Goal: Information Seeking & Learning: Learn about a topic

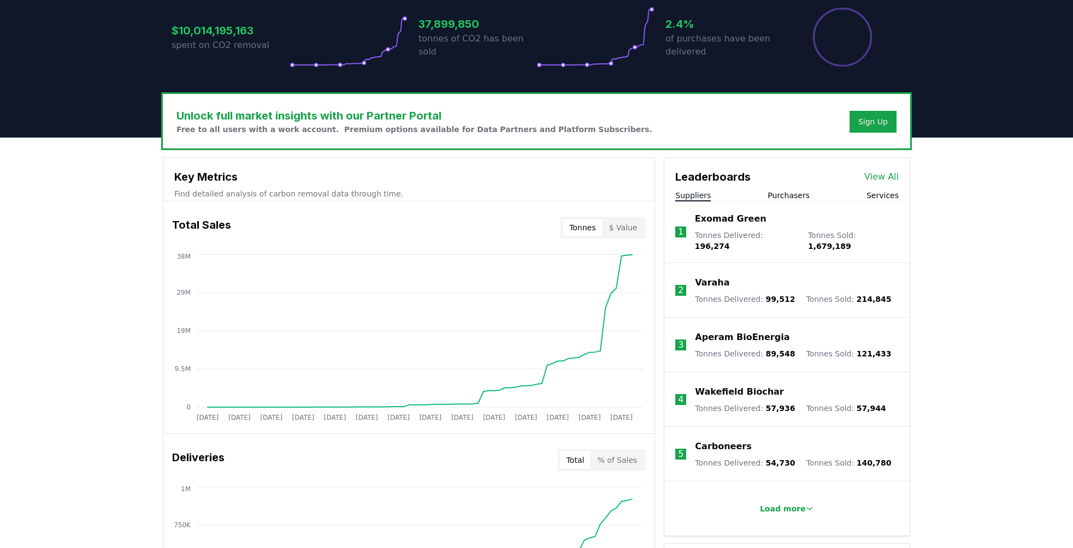
scroll to position [244, 0]
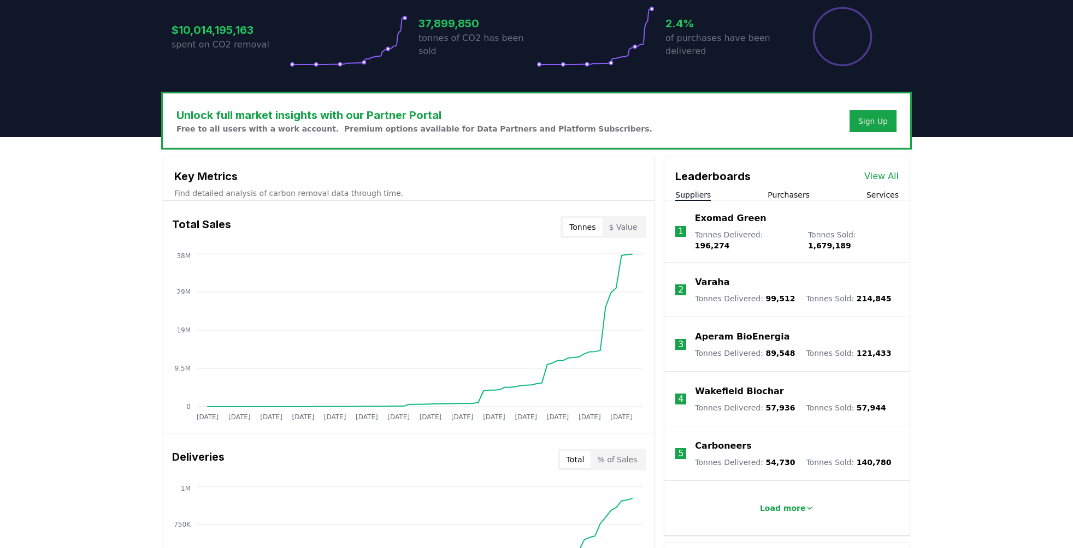
click at [784, 196] on button "Purchasers" at bounding box center [788, 195] width 42 height 11
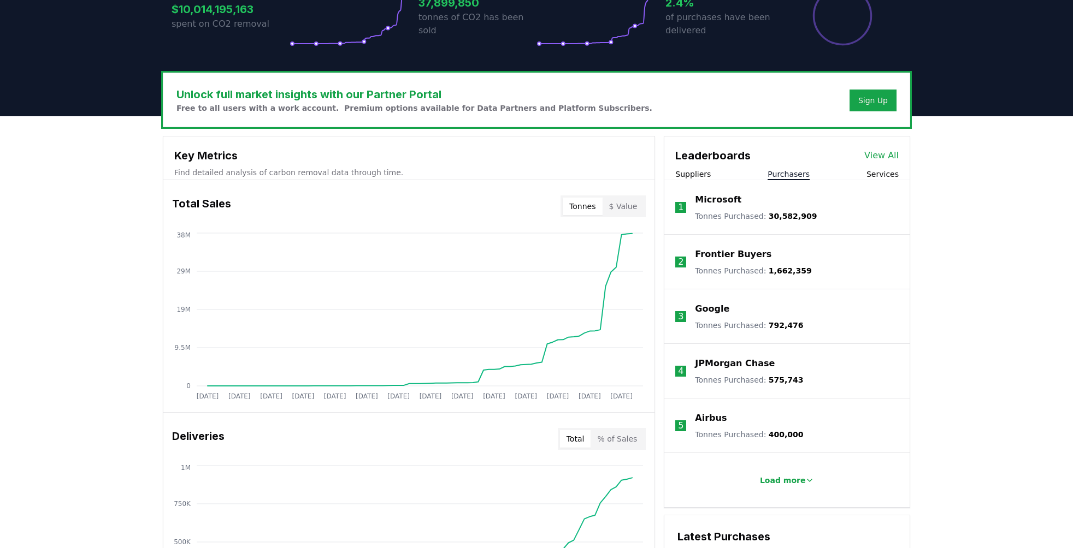
scroll to position [264, 0]
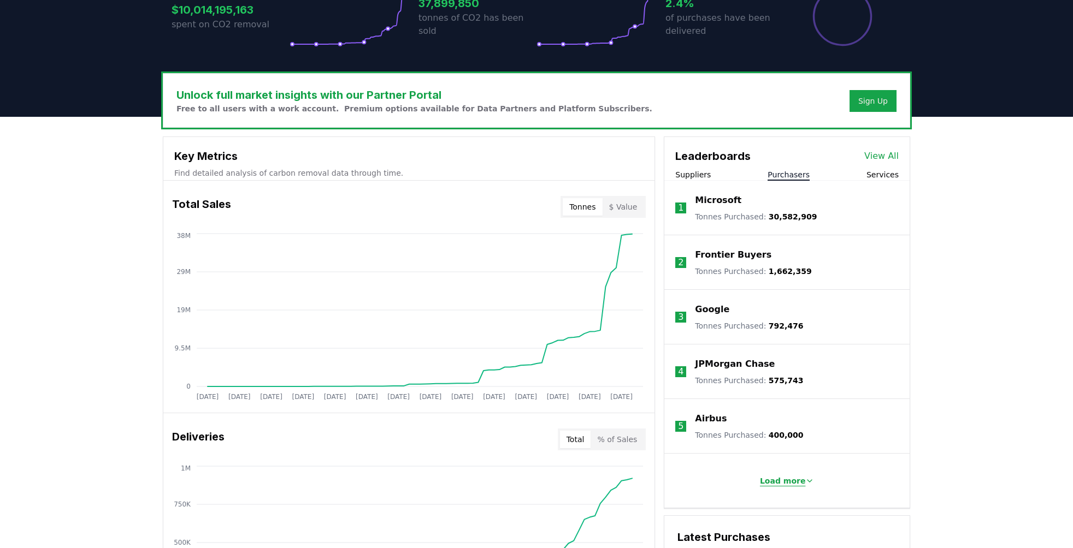
click at [791, 484] on p "Load more" at bounding box center [783, 481] width 46 height 11
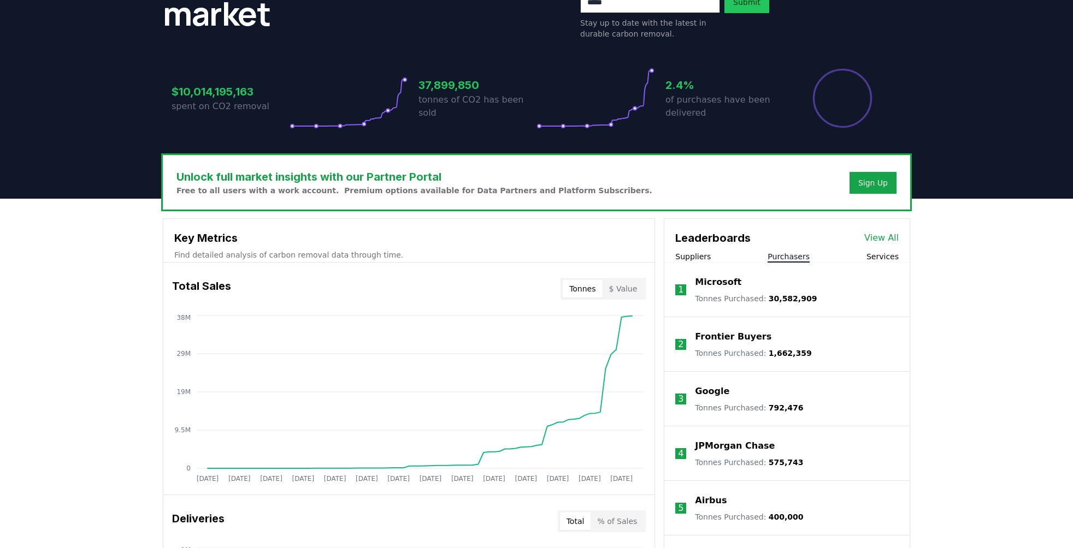
scroll to position [181, 0]
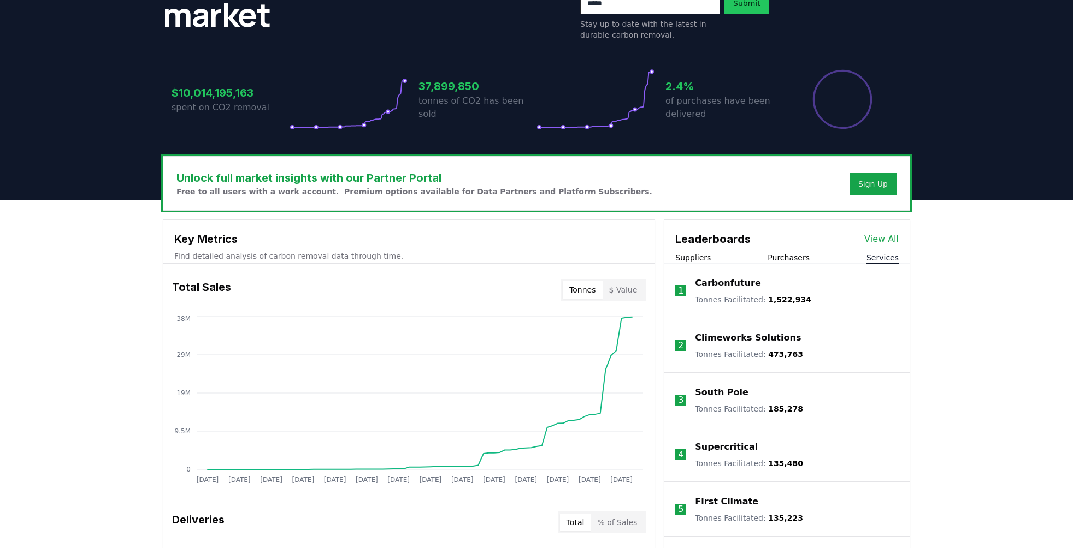
click at [877, 260] on button "Services" at bounding box center [882, 257] width 32 height 11
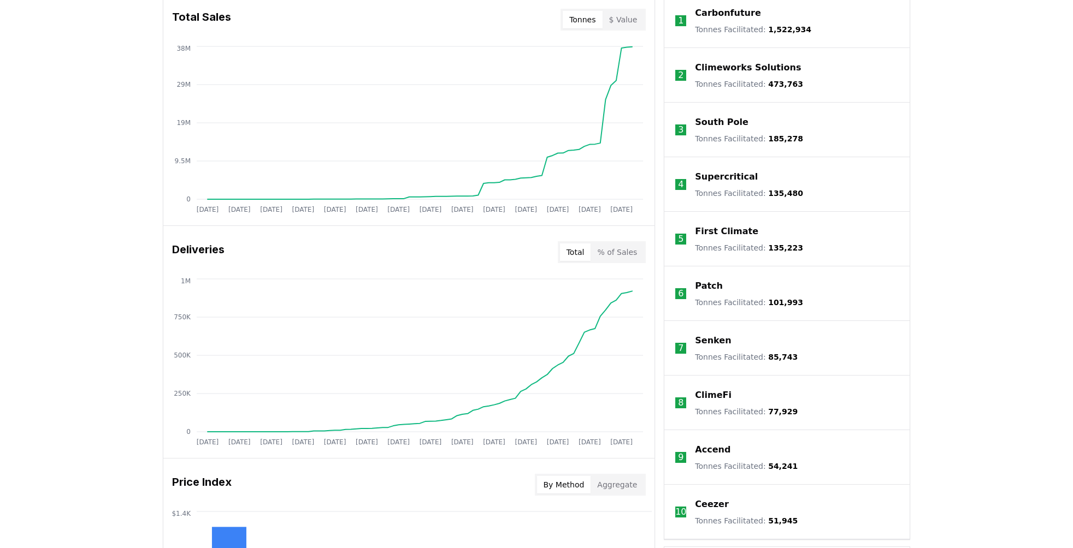
scroll to position [453, 0]
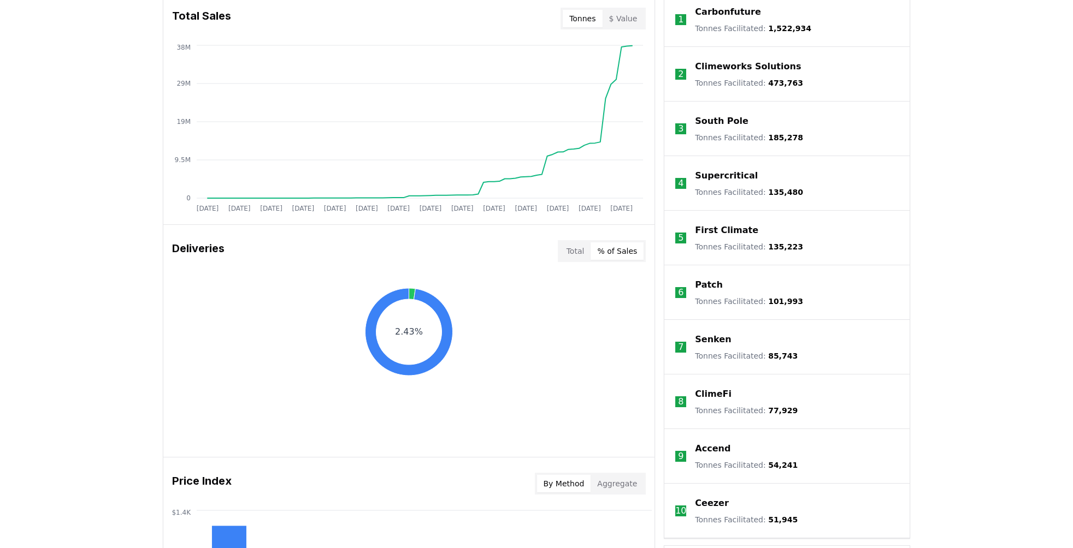
click at [624, 251] on button "% of Sales" at bounding box center [616, 251] width 53 height 17
click at [579, 250] on button "Total" at bounding box center [575, 251] width 31 height 17
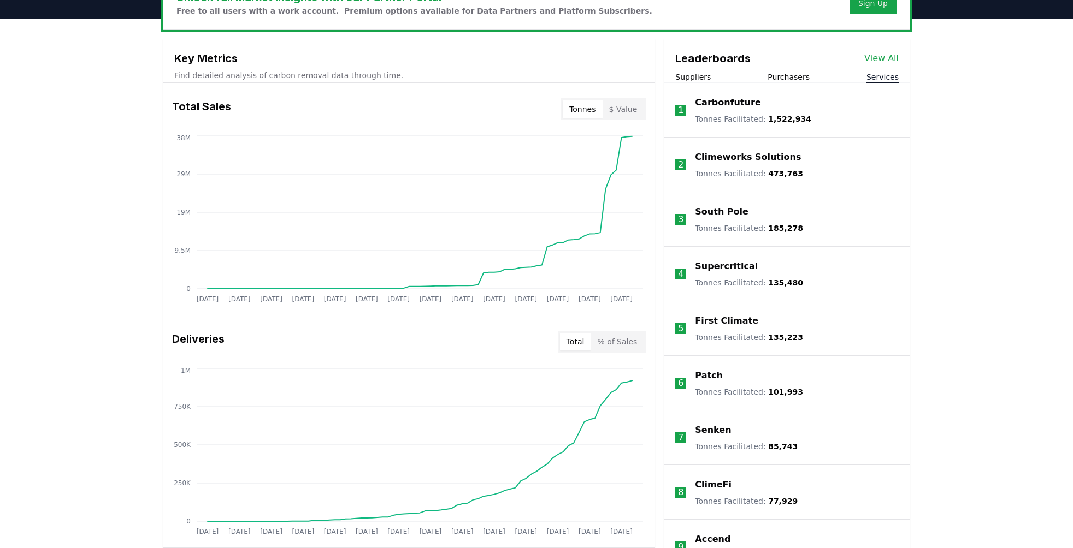
scroll to position [304, 0]
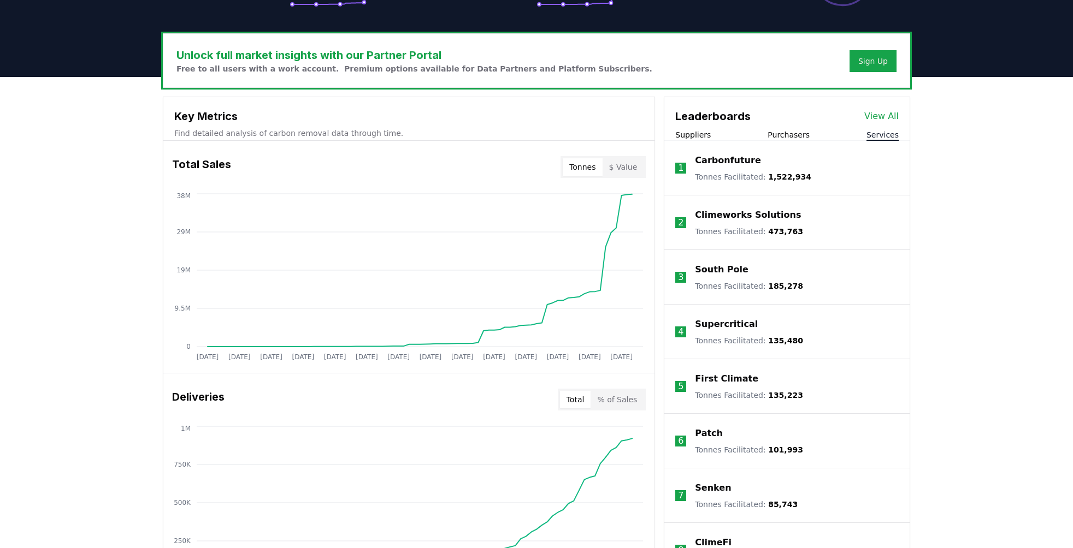
click at [622, 166] on button "$ Value" at bounding box center [623, 166] width 42 height 17
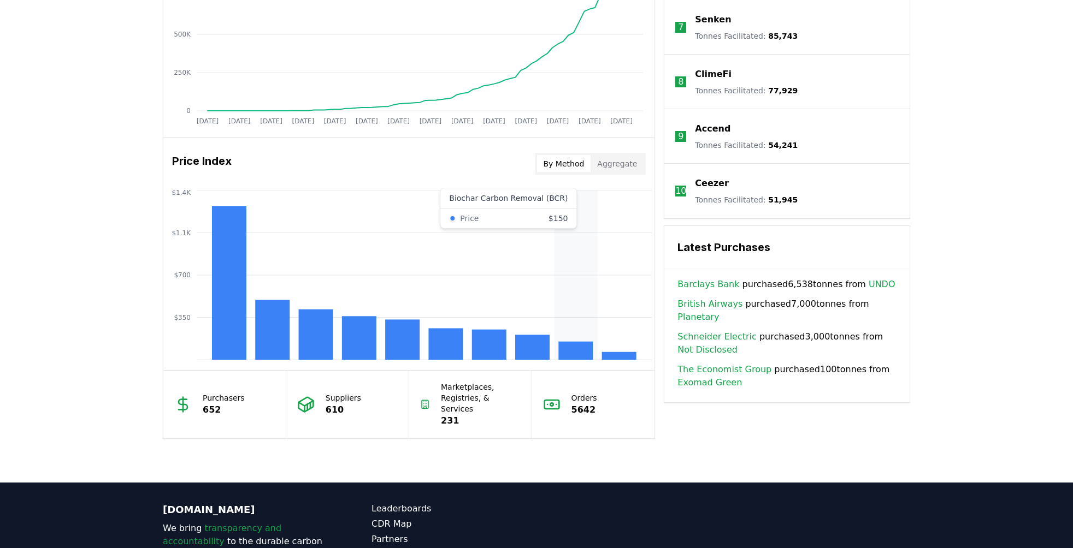
scroll to position [774, 0]
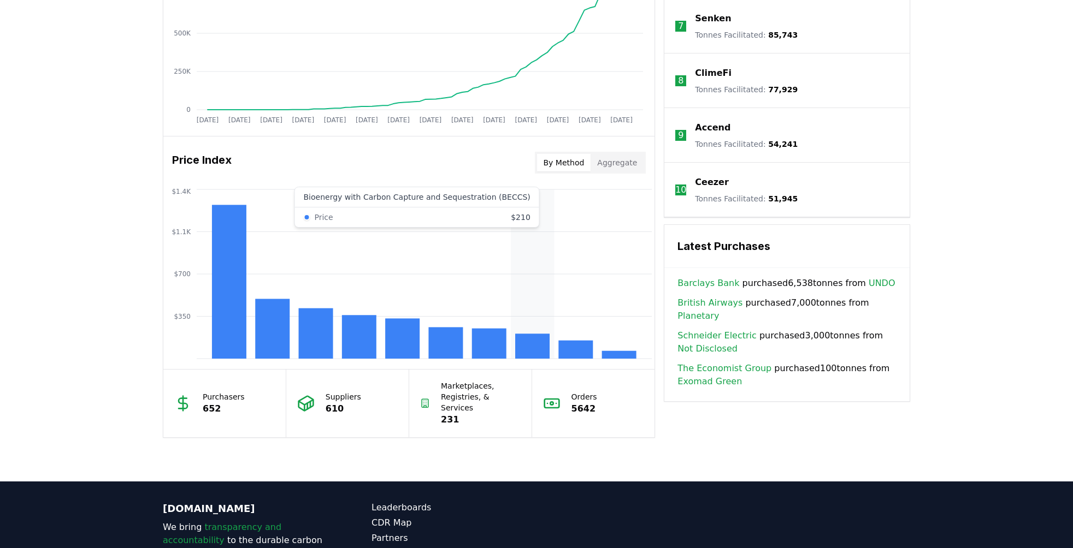
click at [531, 346] on rect at bounding box center [532, 346] width 34 height 25
click at [532, 269] on icon "$350 $700 $1.1K $1.4K" at bounding box center [408, 274] width 491 height 175
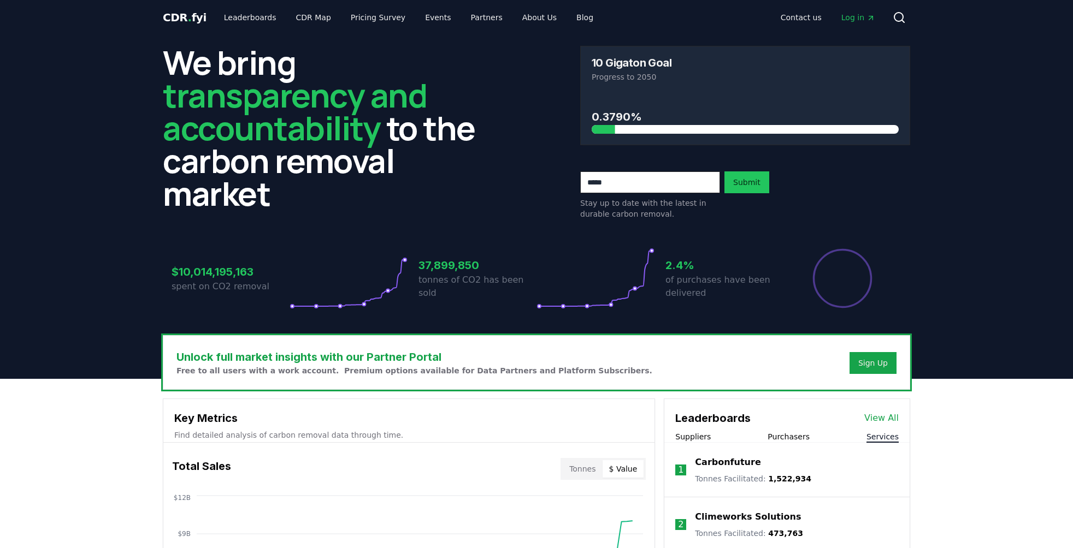
scroll to position [0, 0]
